Goal: Find specific page/section: Find specific page/section

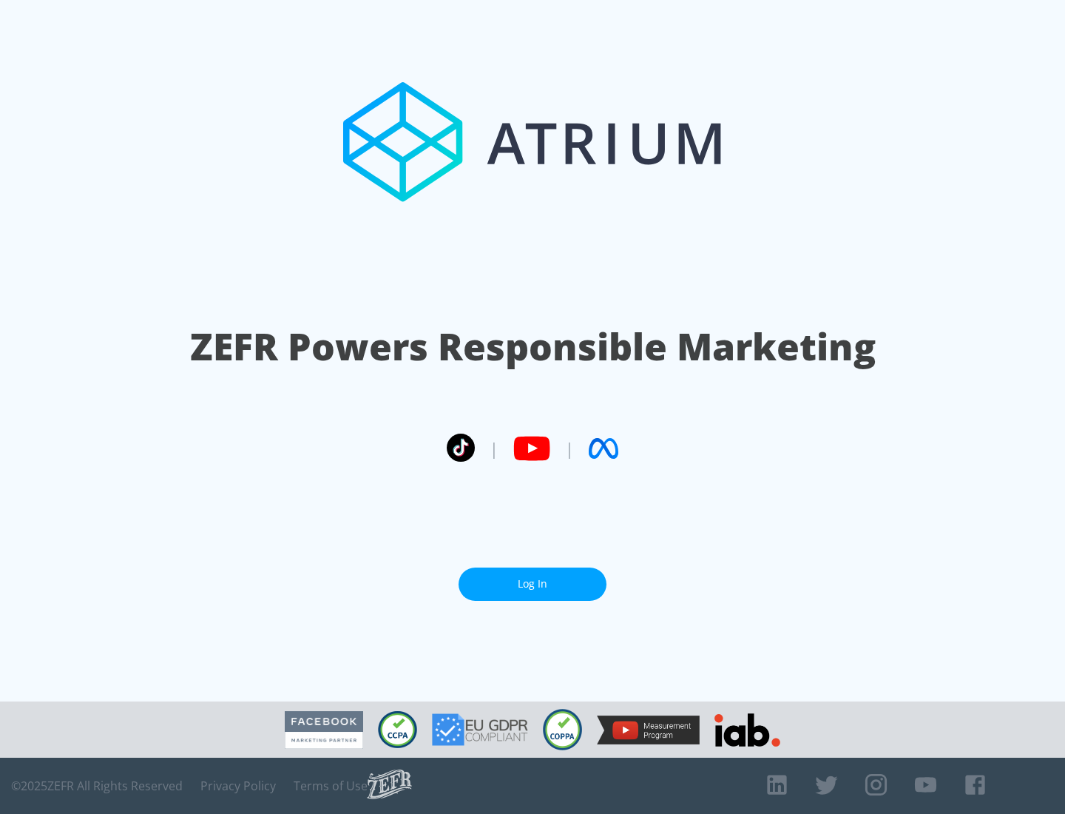
click at [533, 584] on link "Log In" at bounding box center [533, 583] width 148 height 33
